Goal: Task Accomplishment & Management: Use online tool/utility

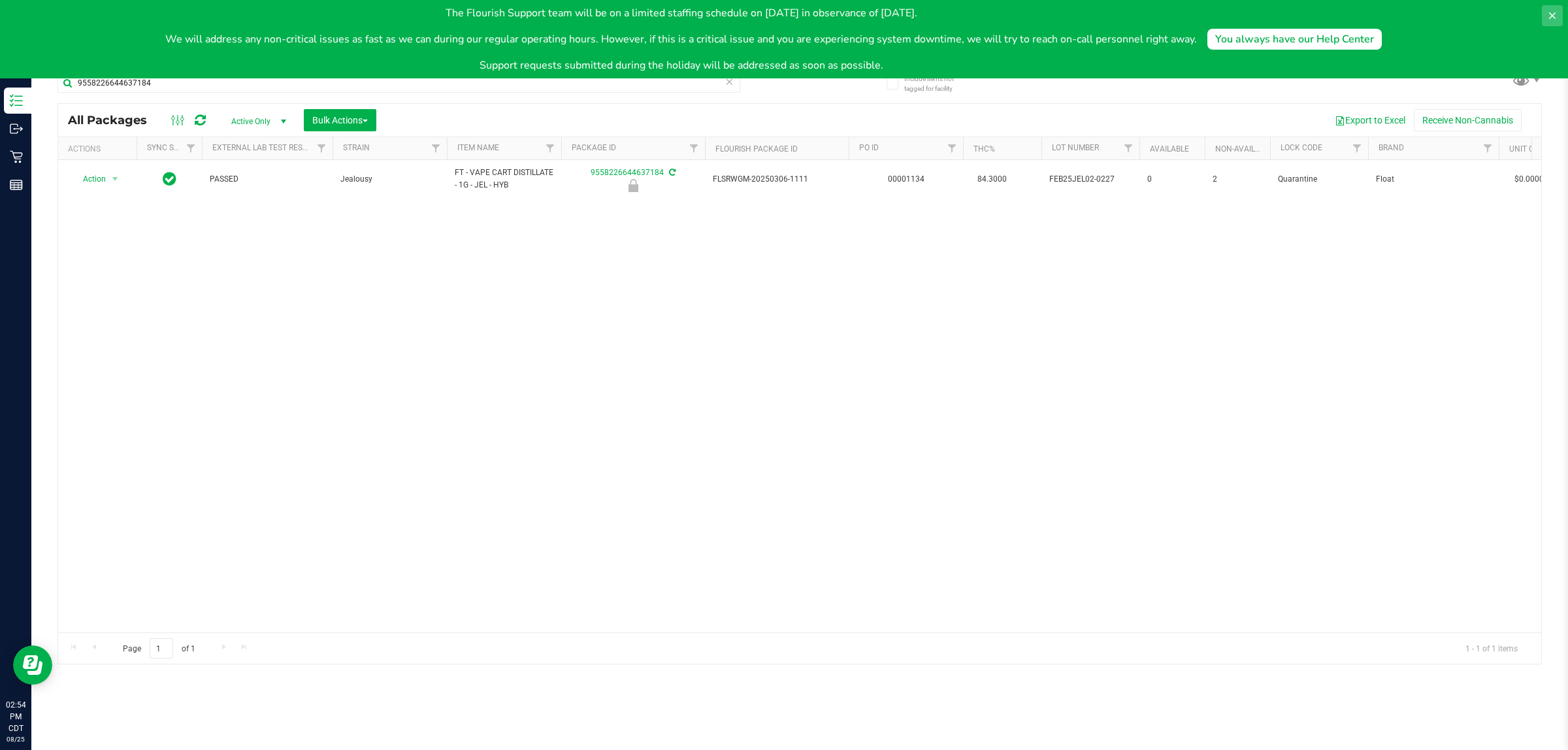
click at [1547, 5] on button at bounding box center [1552, 15] width 21 height 21
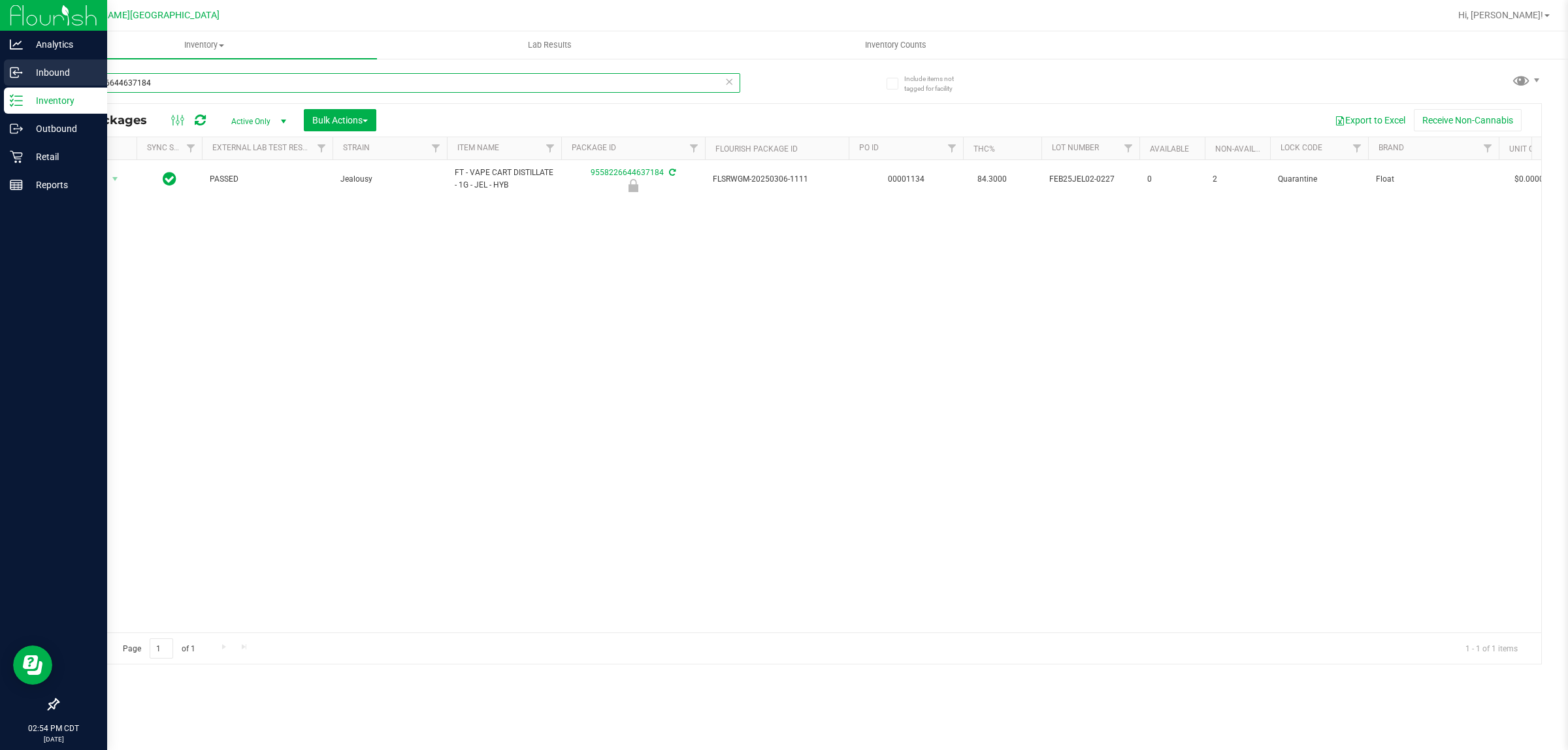
drag, startPoint x: 241, startPoint y: 84, endPoint x: 0, endPoint y: 80, distance: 241.0
click at [0, 81] on div "Analytics Inbound Inventory Outbound Retail Reports 02:54 PM CDT [DATE] 08/25 F…" at bounding box center [784, 375] width 1568 height 750
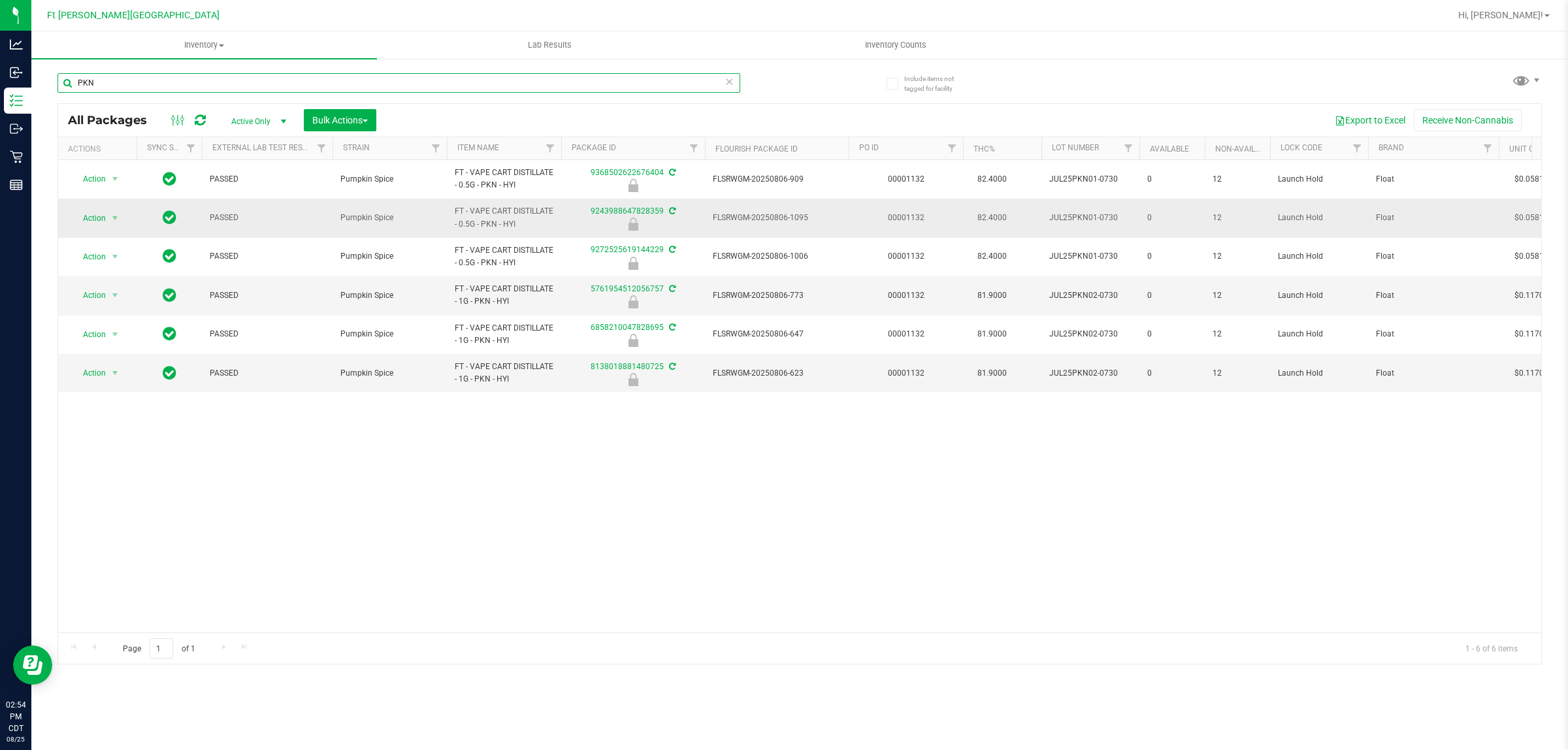
type input "PKN"
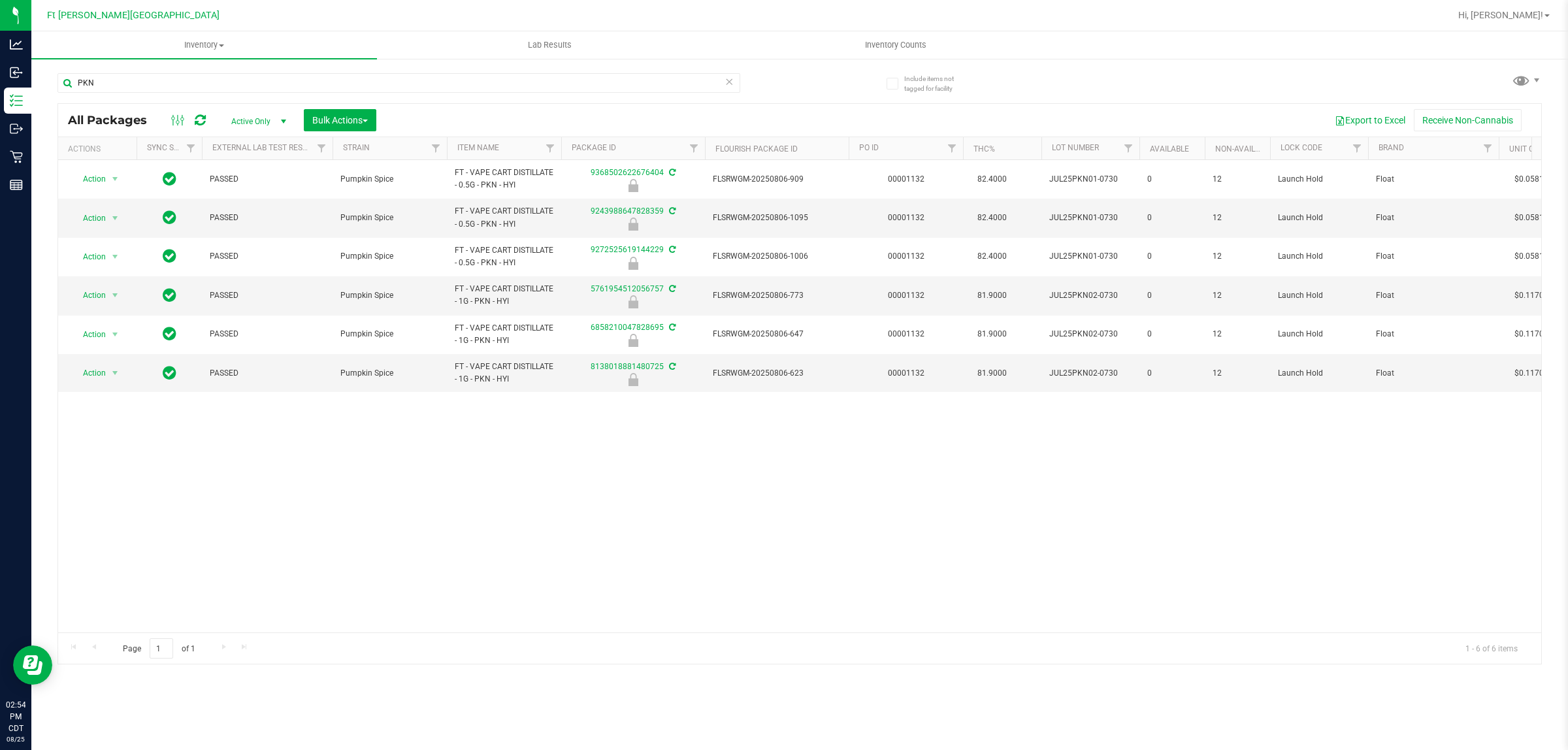
drag, startPoint x: 632, startPoint y: 207, endPoint x: 658, endPoint y: 407, distance: 201.7
click at [658, 407] on div "Action Action Edit attributes Global inventory Locate package Package audit log…" at bounding box center [799, 396] width 1483 height 472
click at [634, 448] on div "Action Action Edit attributes Global inventory Locate package Package audit log…" at bounding box center [799, 396] width 1483 height 472
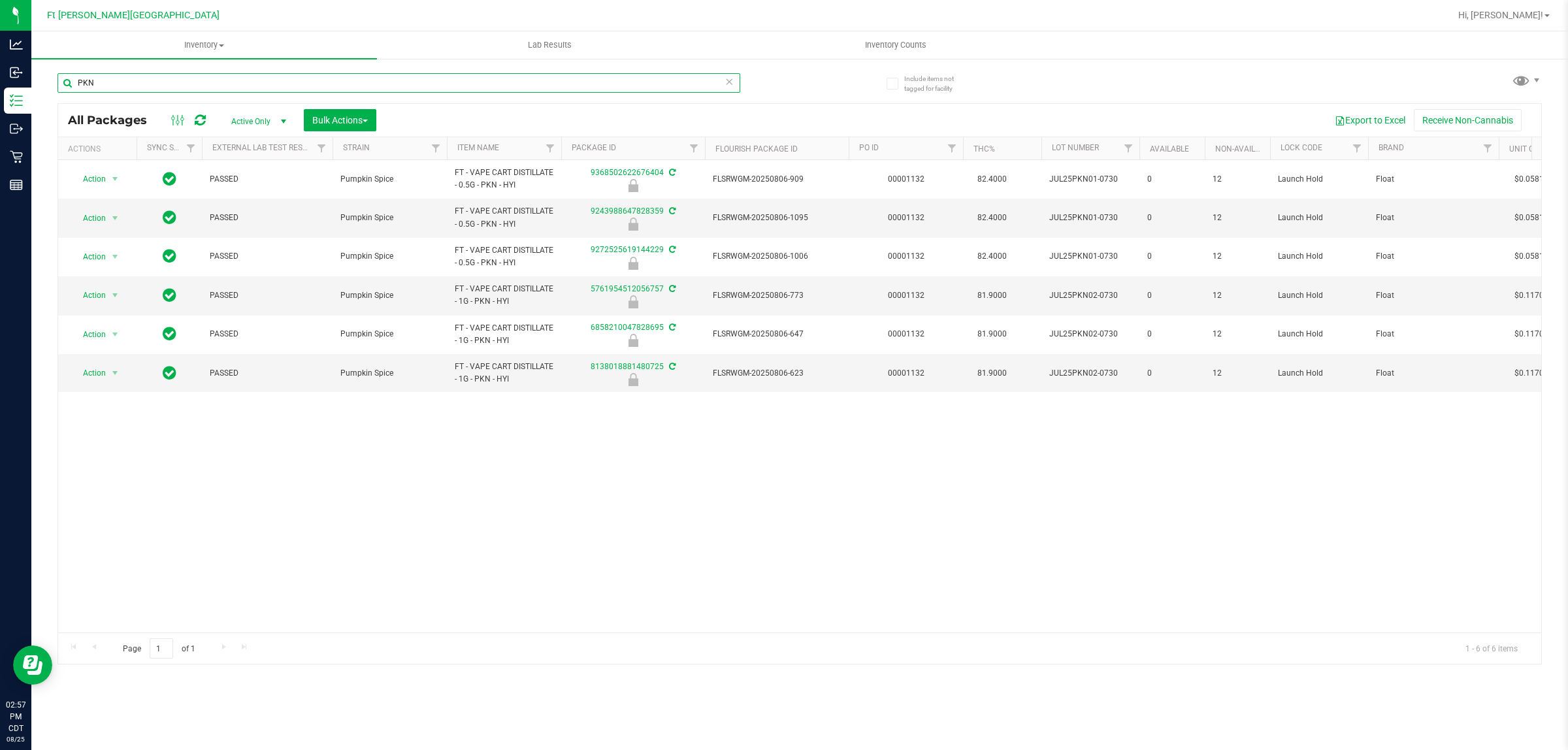
click at [156, 76] on input "PKN" at bounding box center [399, 83] width 683 height 19
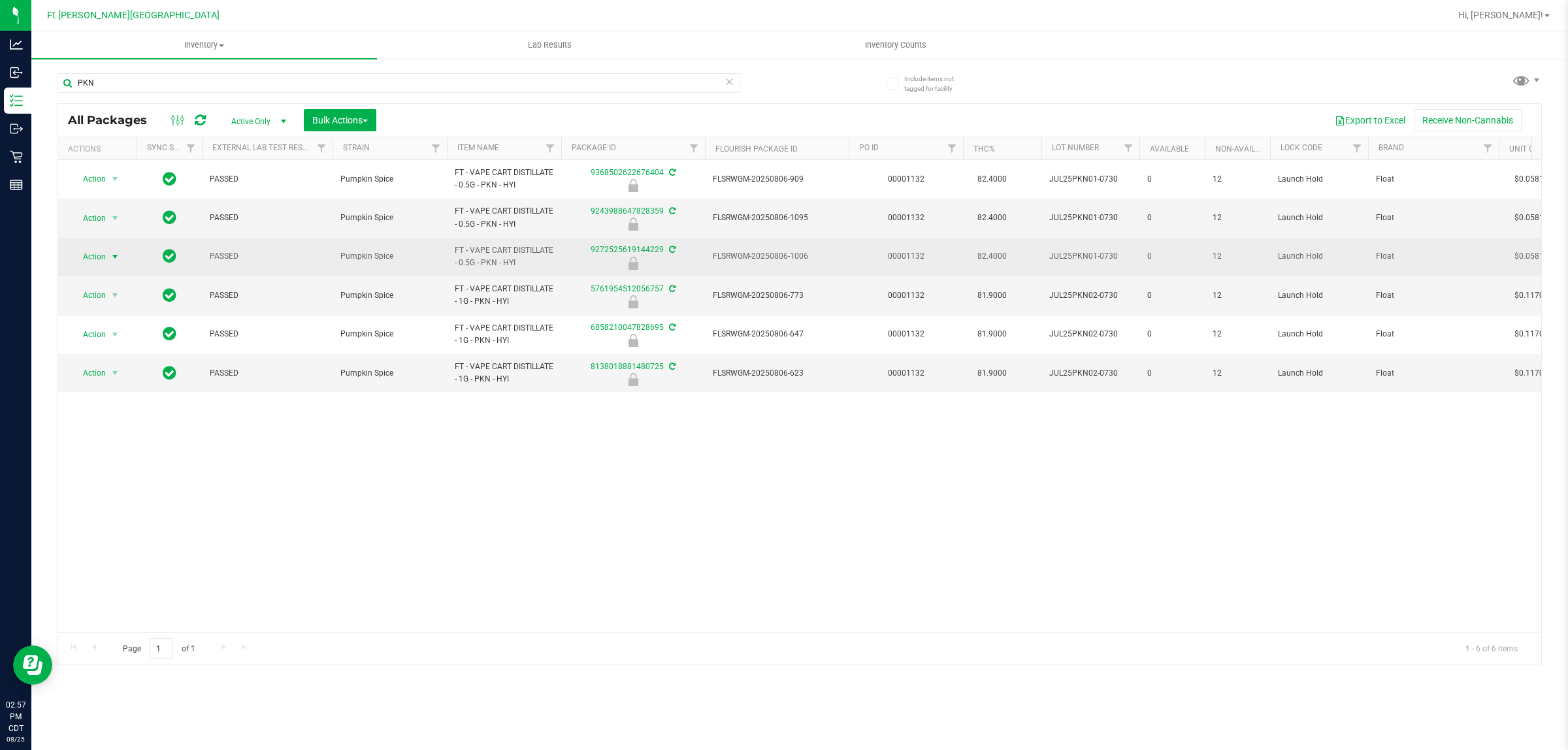
click at [99, 252] on span "Action" at bounding box center [89, 256] width 36 height 18
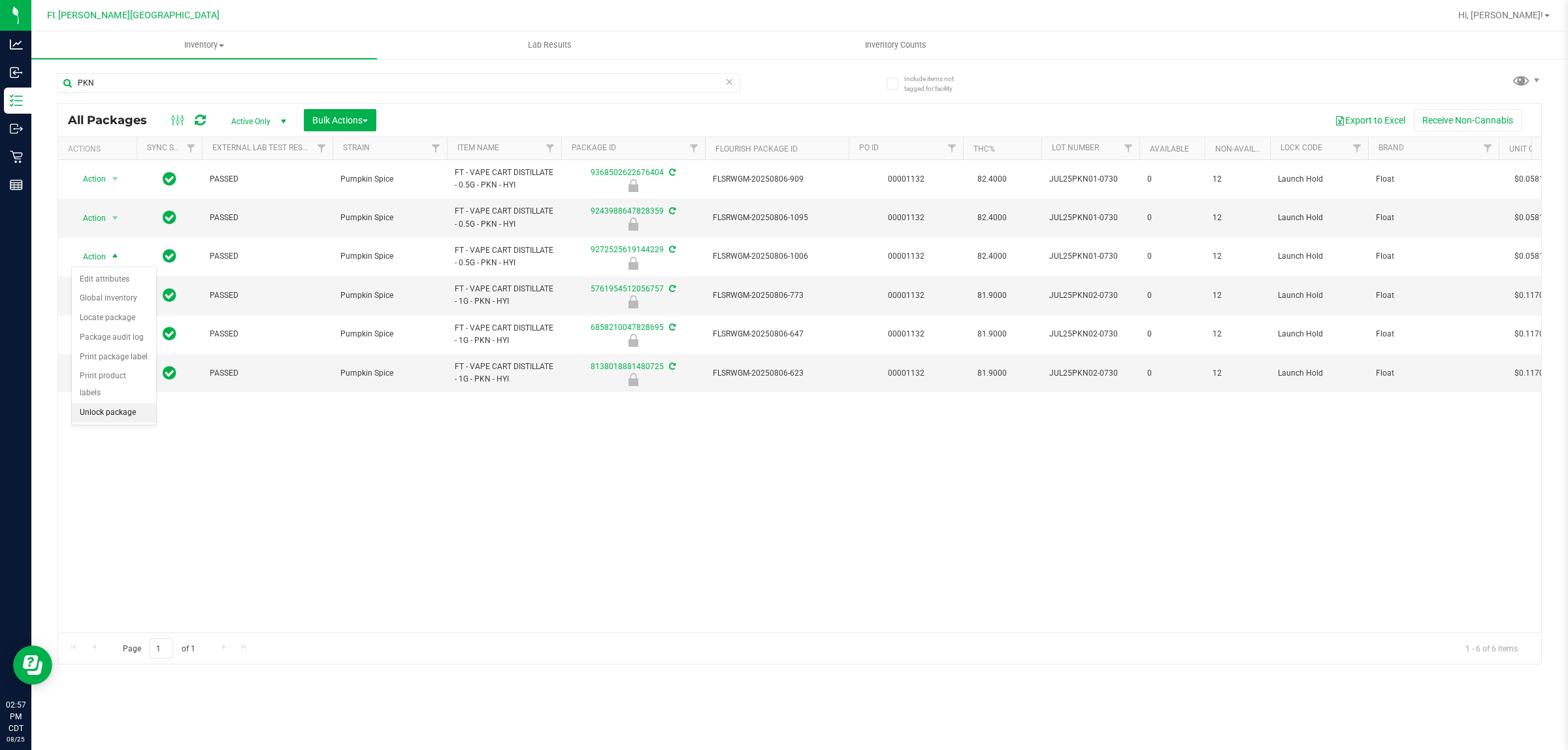
click at [118, 406] on li "Unlock package" at bounding box center [114, 413] width 85 height 19
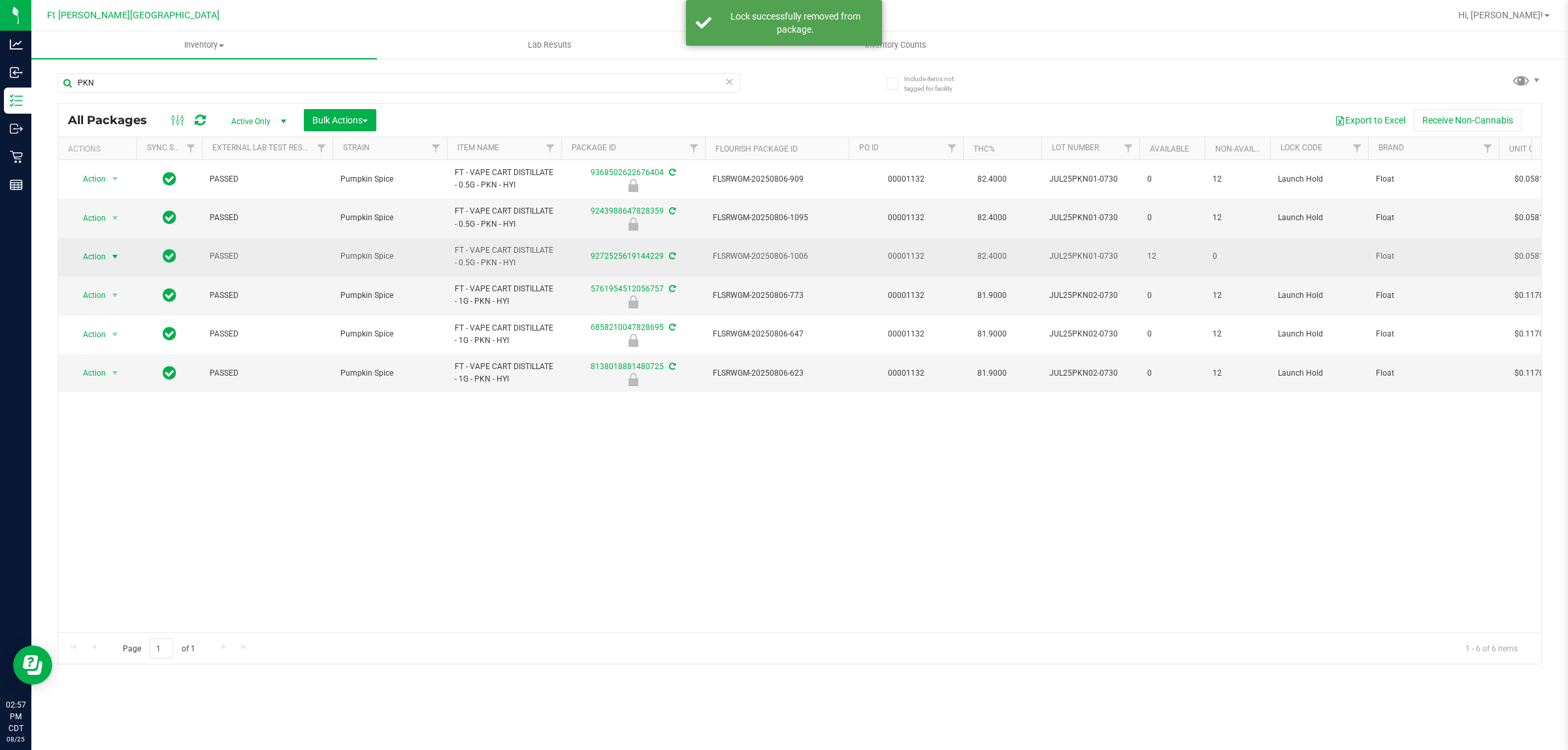
click at [116, 255] on span "select" at bounding box center [115, 257] width 11 height 11
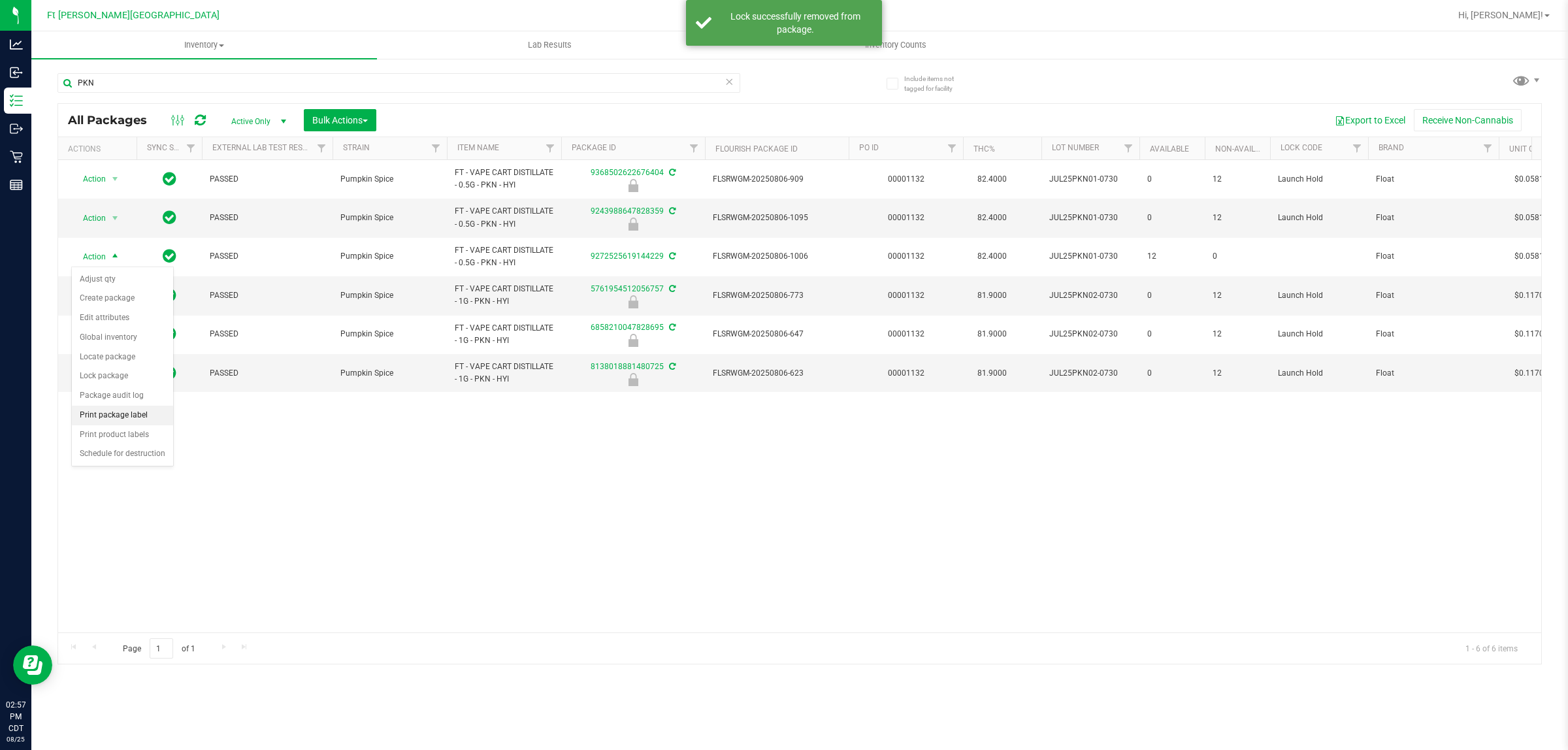
click at [127, 422] on li "Print package label" at bounding box center [122, 415] width 101 height 19
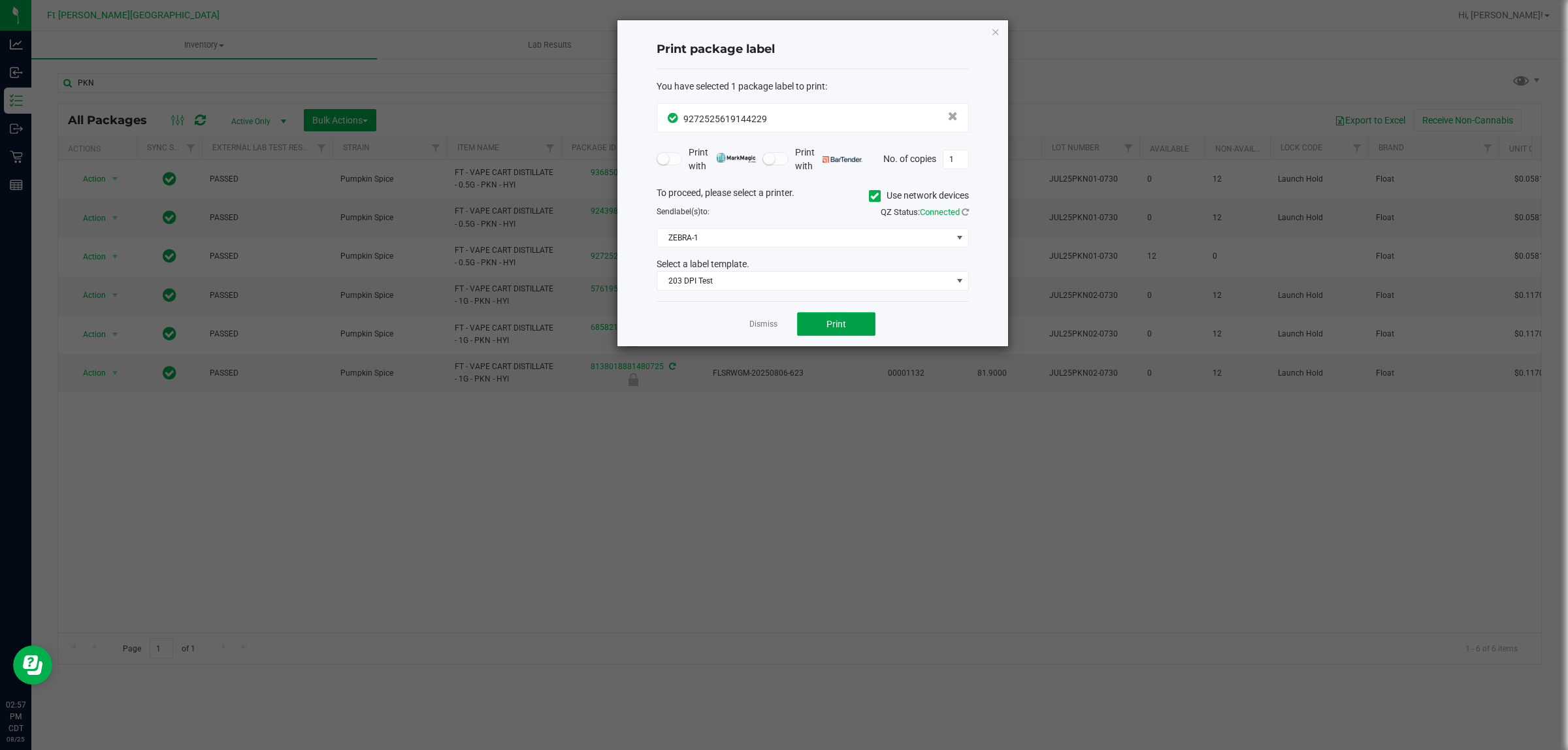
click at [849, 321] on button "Print" at bounding box center [836, 324] width 78 height 23
click at [765, 325] on link "Dismiss" at bounding box center [763, 324] width 28 height 11
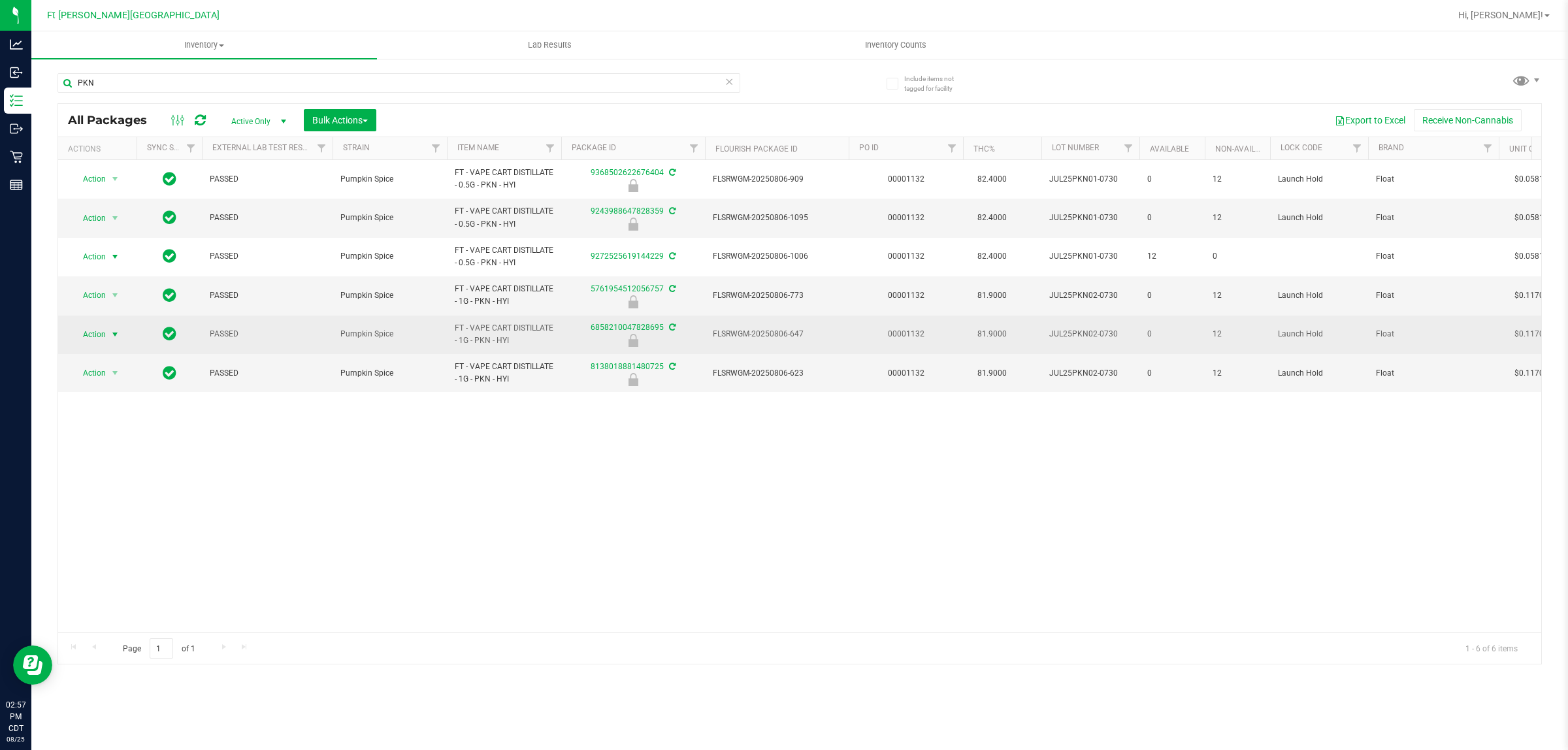
click at [85, 335] on span "Action" at bounding box center [89, 334] width 36 height 18
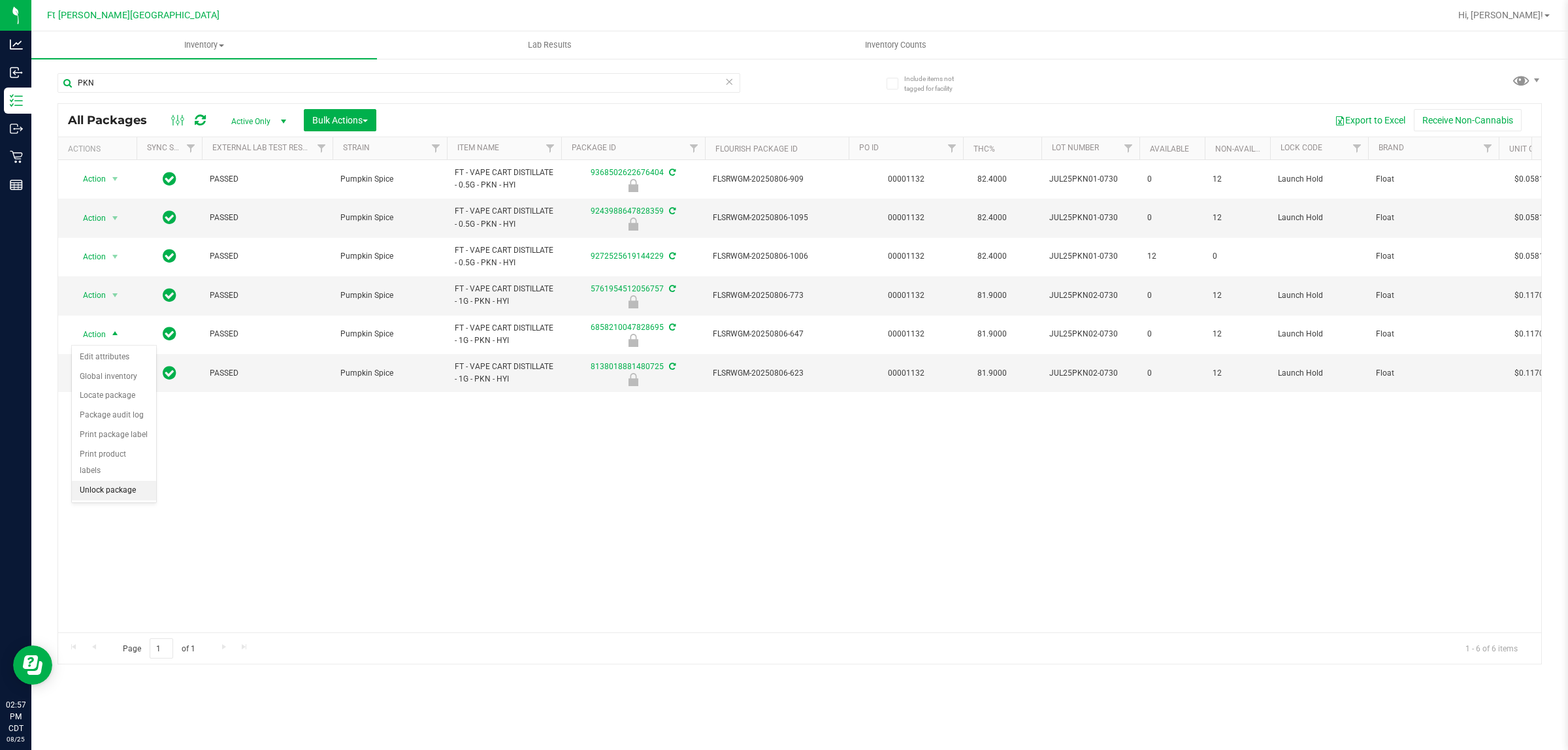
click at [113, 482] on li "Unlock package" at bounding box center [114, 490] width 85 height 19
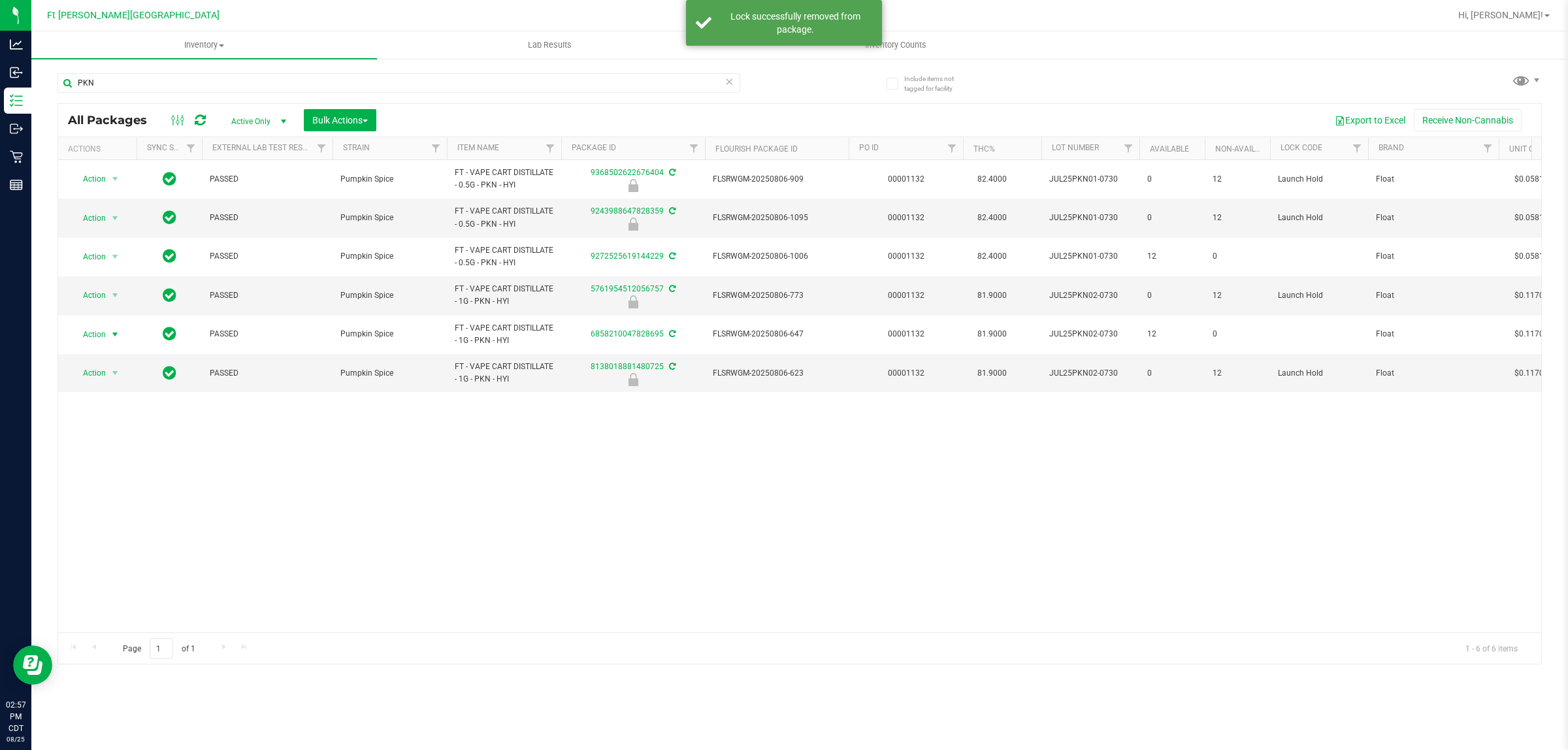
click at [93, 335] on span "Action" at bounding box center [89, 334] width 36 height 18
click at [113, 493] on li "Print package label" at bounding box center [122, 493] width 101 height 19
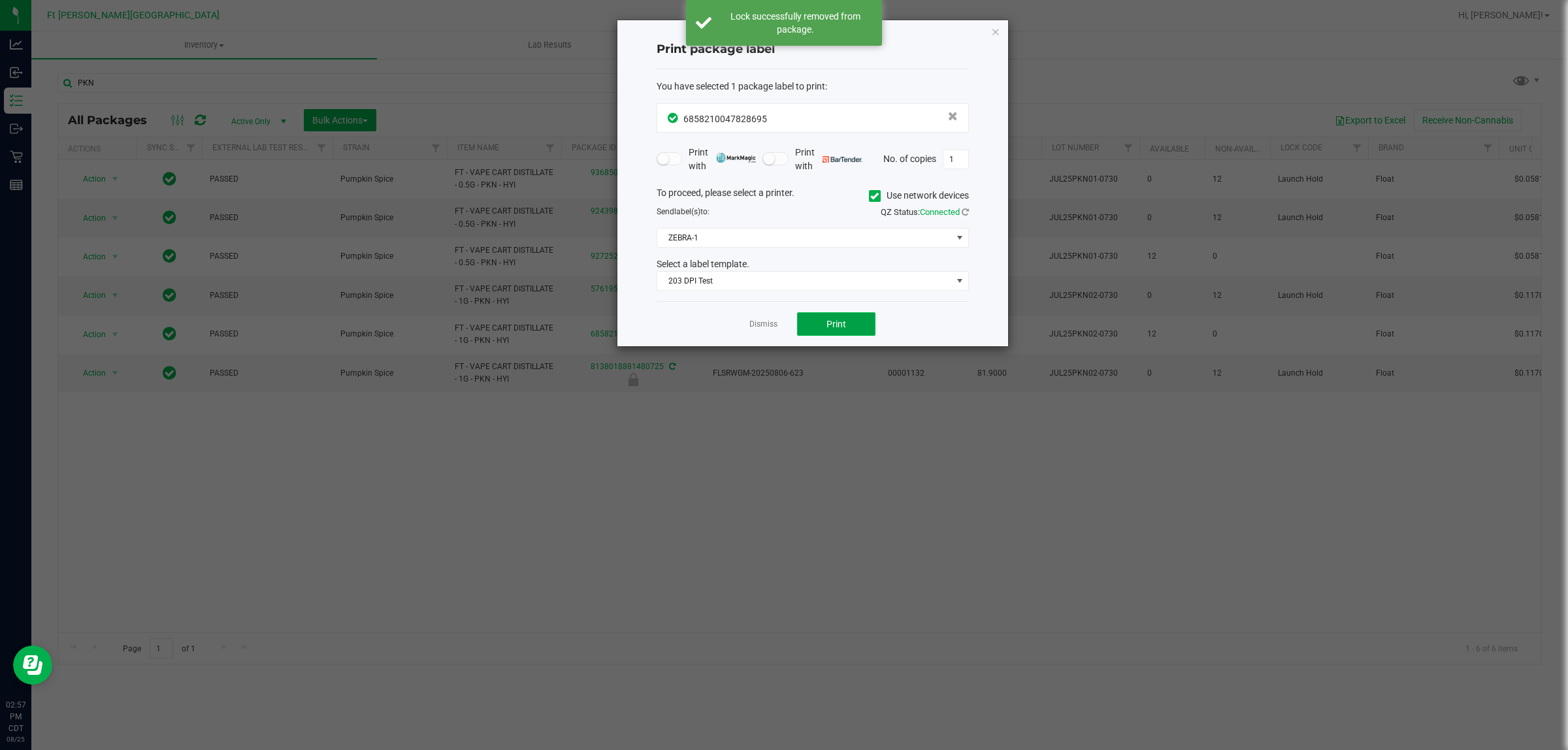
click at [841, 328] on span "Print" at bounding box center [836, 324] width 19 height 11
